Goal: Information Seeking & Learning: Learn about a topic

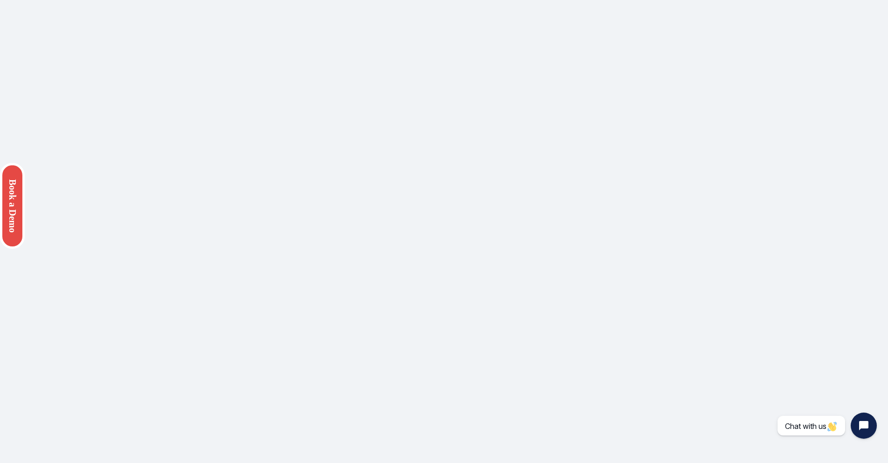
click at [695, 100] on div "Wiki Download links: Download Android SDK Download iOs SDK Download Android SDK…" at bounding box center [444, 231] width 888 height 463
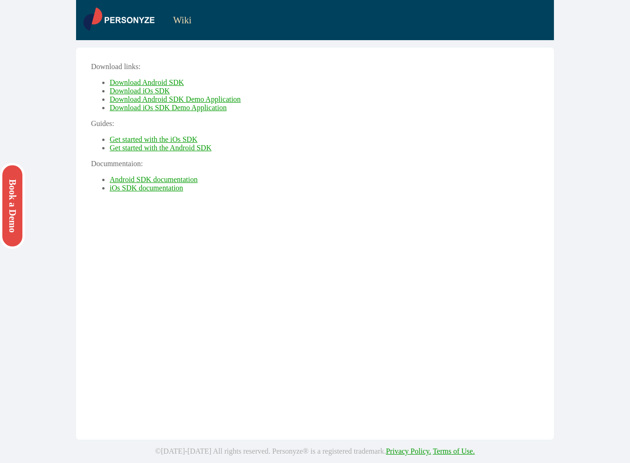
click at [142, 21] on img at bounding box center [118, 18] width 71 height 23
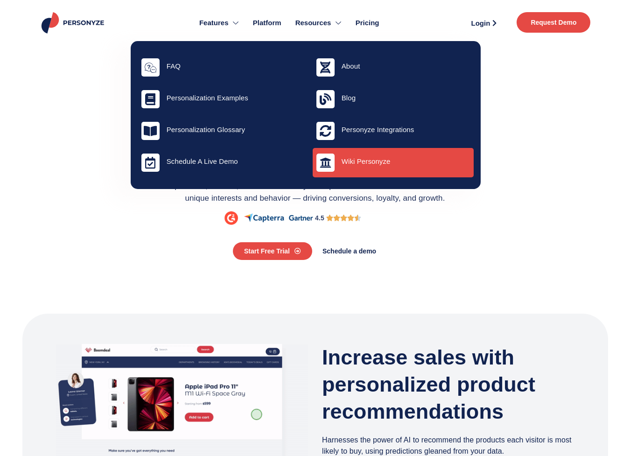
click at [347, 165] on h4 "Wiki Personyze" at bounding box center [405, 161] width 128 height 8
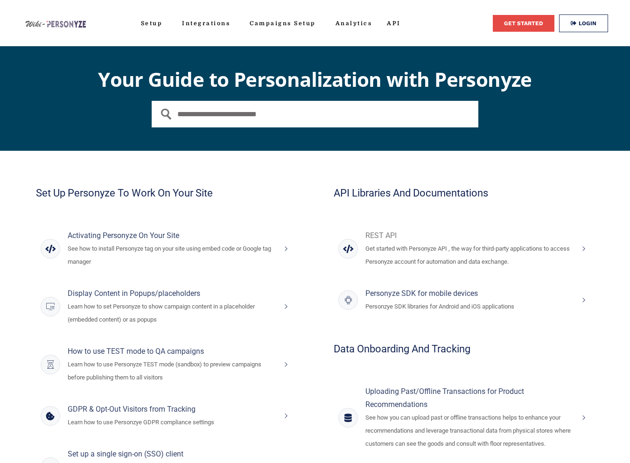
click at [380, 237] on h4 "REST API" at bounding box center [469, 235] width 208 height 13
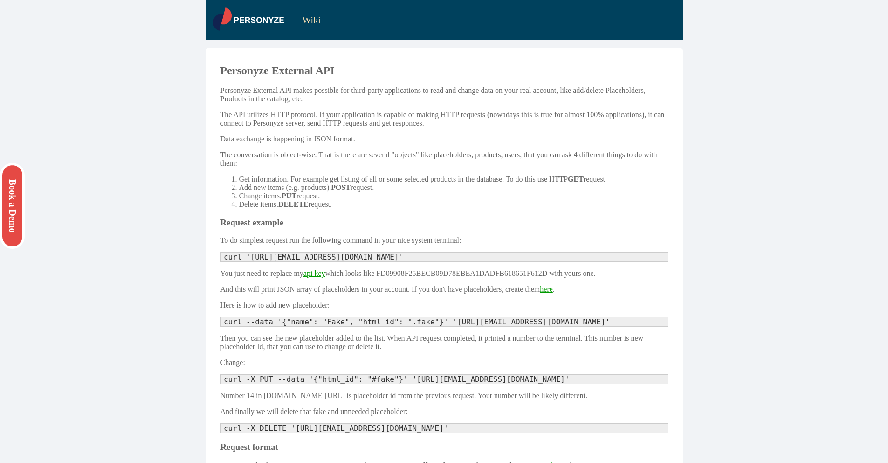
click at [257, 21] on img at bounding box center [248, 18] width 71 height 23
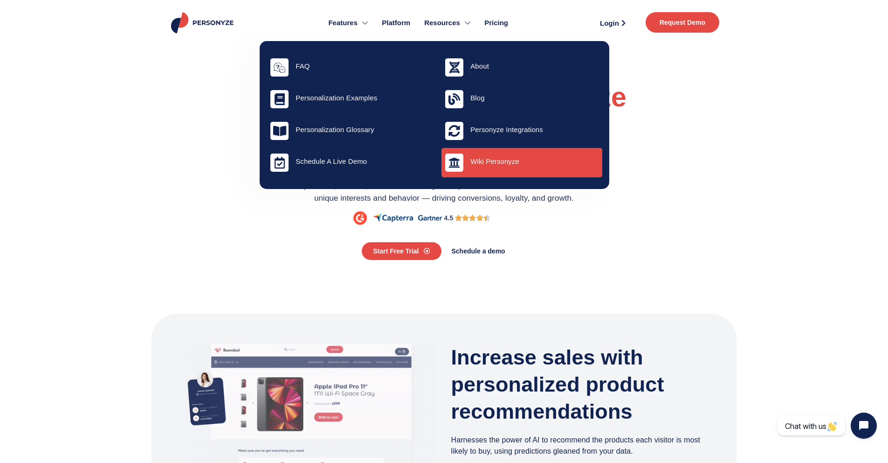
click at [484, 171] on div "Wiki Personyze" at bounding box center [522, 162] width 161 height 29
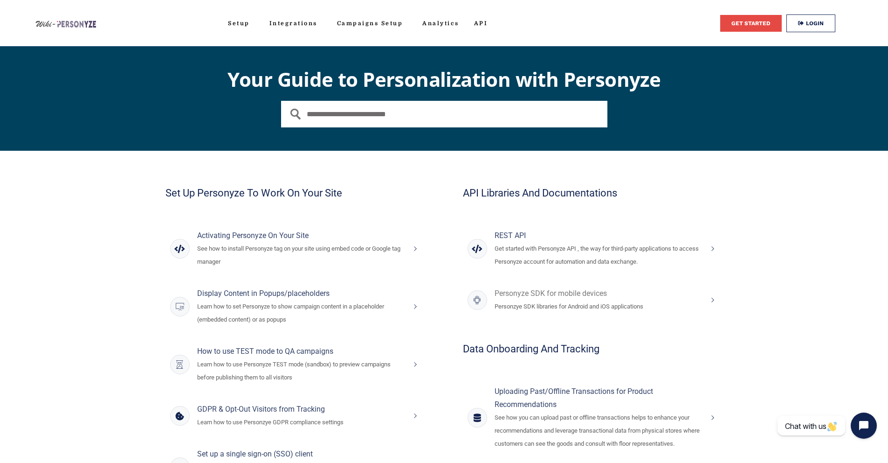
click at [534, 298] on h4 "Personyze SDK for mobile devices" at bounding box center [599, 293] width 208 height 13
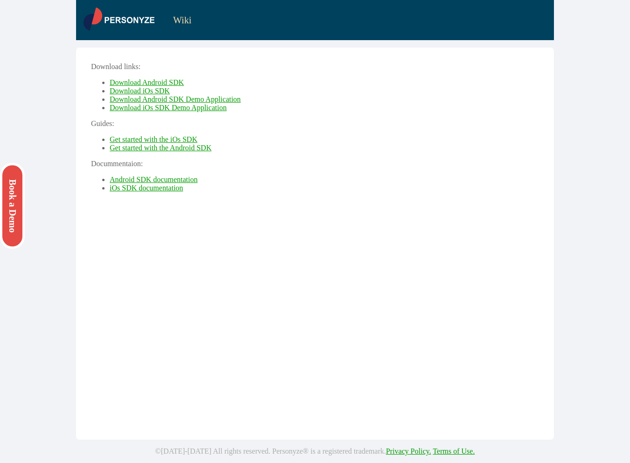
click at [158, 148] on link "Get started with the Android SDK" at bounding box center [161, 148] width 102 height 8
click at [146, 139] on link "Get started with the iOs SDK" at bounding box center [154, 139] width 88 height 8
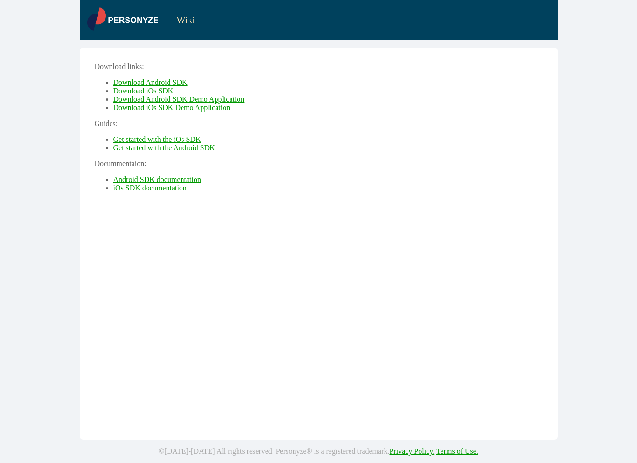
click at [181, 149] on link "Get started with the Android SDK" at bounding box center [164, 148] width 102 height 8
click at [169, 178] on link "Android SDK documentation" at bounding box center [157, 179] width 88 height 8
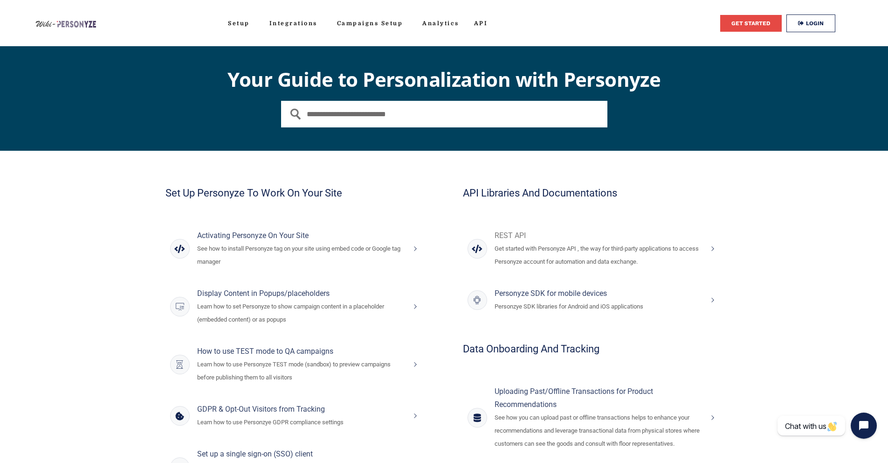
click at [567, 250] on p "Get started with Personyze API , the way for third-party applications to access…" at bounding box center [599, 255] width 208 height 26
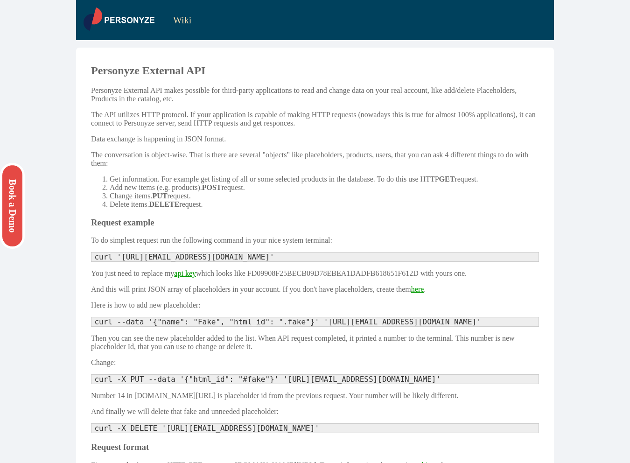
click at [611, 105] on div "Wiki Personyze External API Personyze External API makes possible for third-par…" at bounding box center [315, 452] width 630 height 904
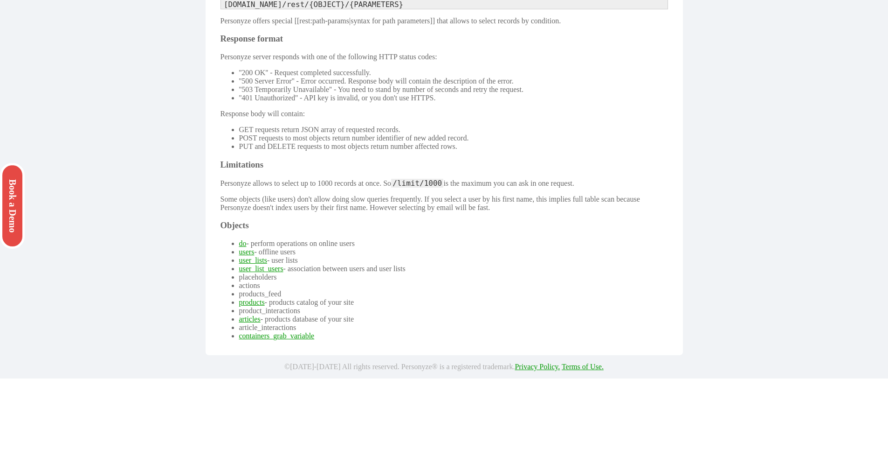
scroll to position [541, 0]
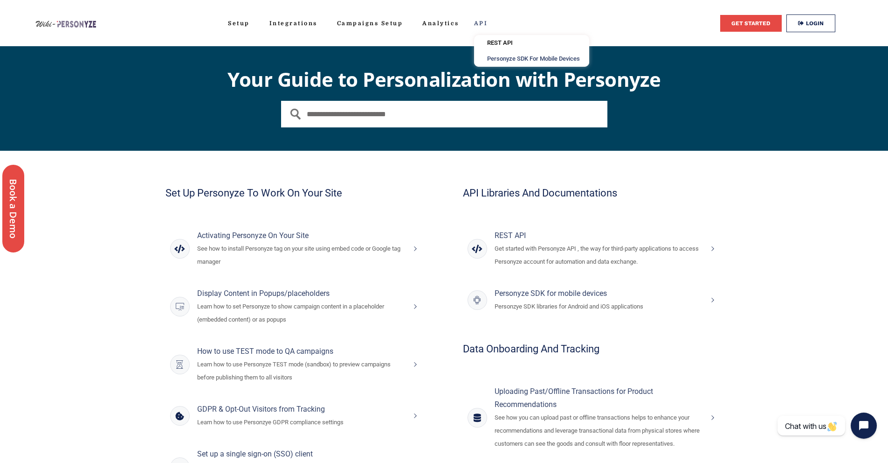
click at [499, 59] on link "Personyze SDK for mobile devices" at bounding box center [531, 59] width 115 height 16
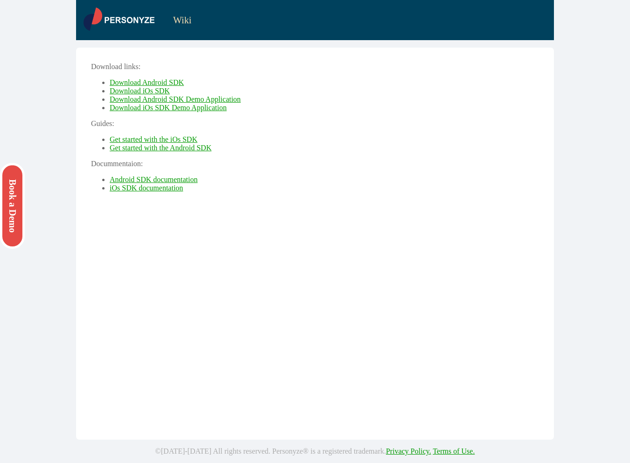
click at [258, 188] on li "iOs SDK documentation" at bounding box center [324, 188] width 429 height 8
click at [166, 180] on link "Android SDK documentation" at bounding box center [154, 179] width 88 height 8
